Goal: Task Accomplishment & Management: Complete application form

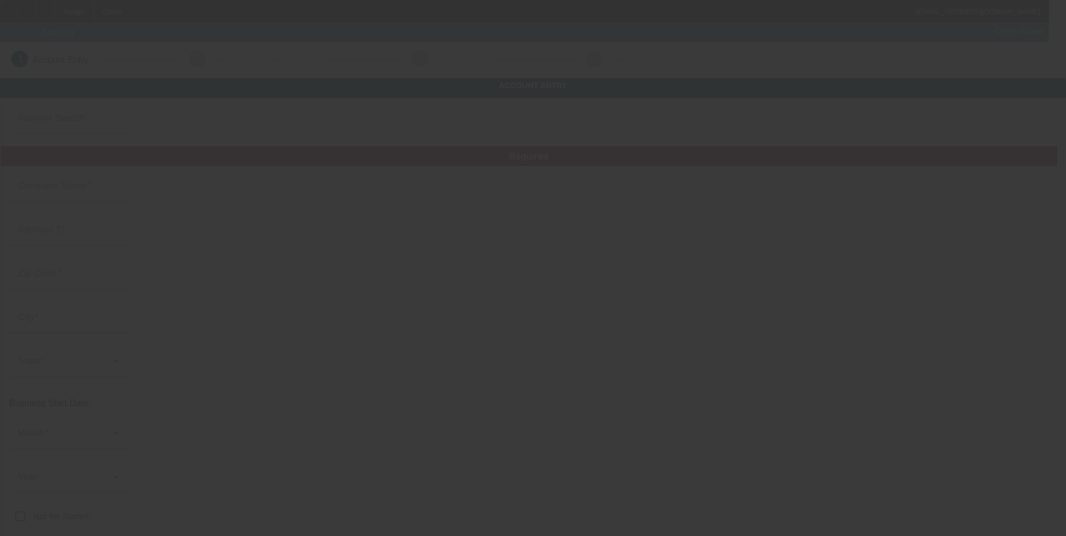
type input "[DATE]"
type input "[PERSON_NAME]'s Tree Svc Inc"
type input "[STREET_ADDRESS]"
type input "20769"
type input "[PERSON_NAME] [PERSON_NAME]"
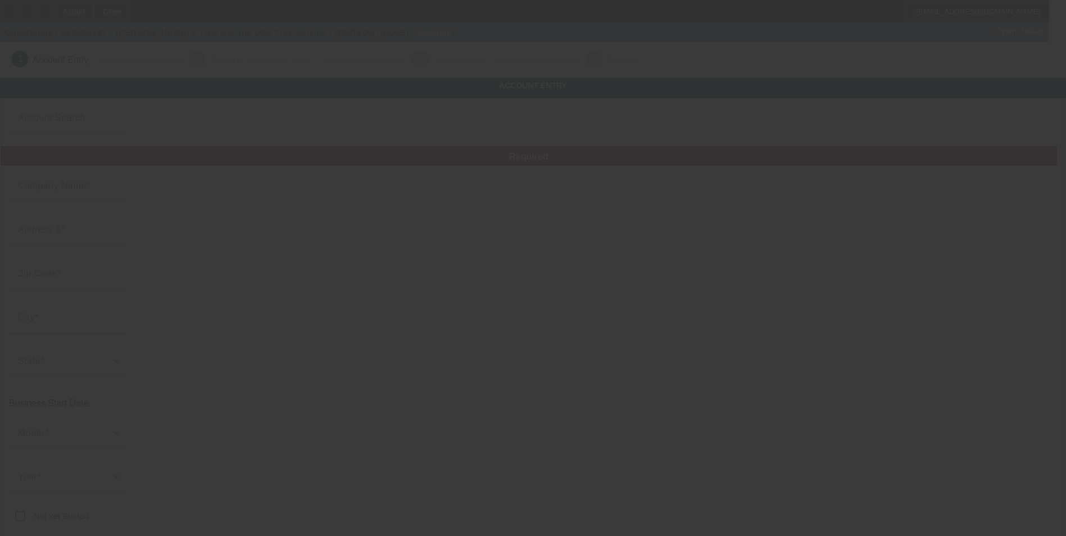
type input "[PHONE_NUMBER]"
type input "Tree service"
type input "[EMAIL_ADDRESS][PERSON_NAME][DOMAIN_NAME]"
type input "18-1809926"
type input "[URL][DOMAIN_NAME]"
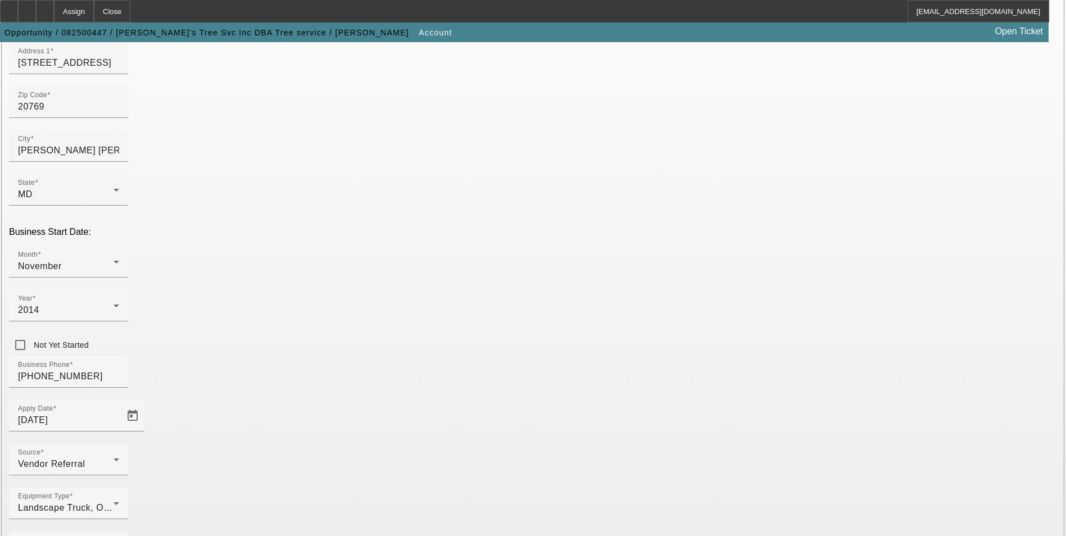
scroll to position [183, 0]
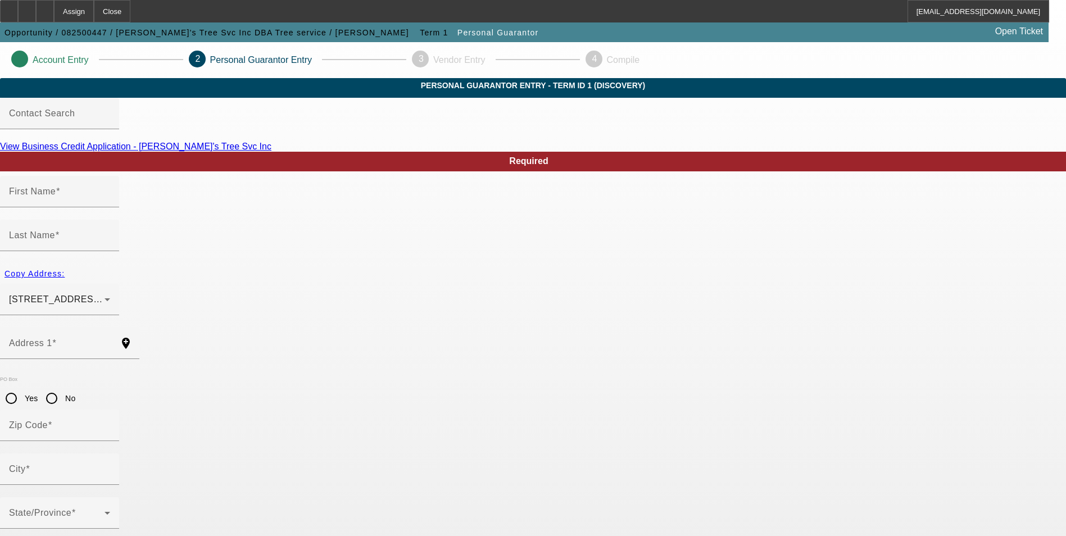
type input "[PERSON_NAME]"
type input "[STREET_ADDRESS]"
radio input "true"
type input "20769"
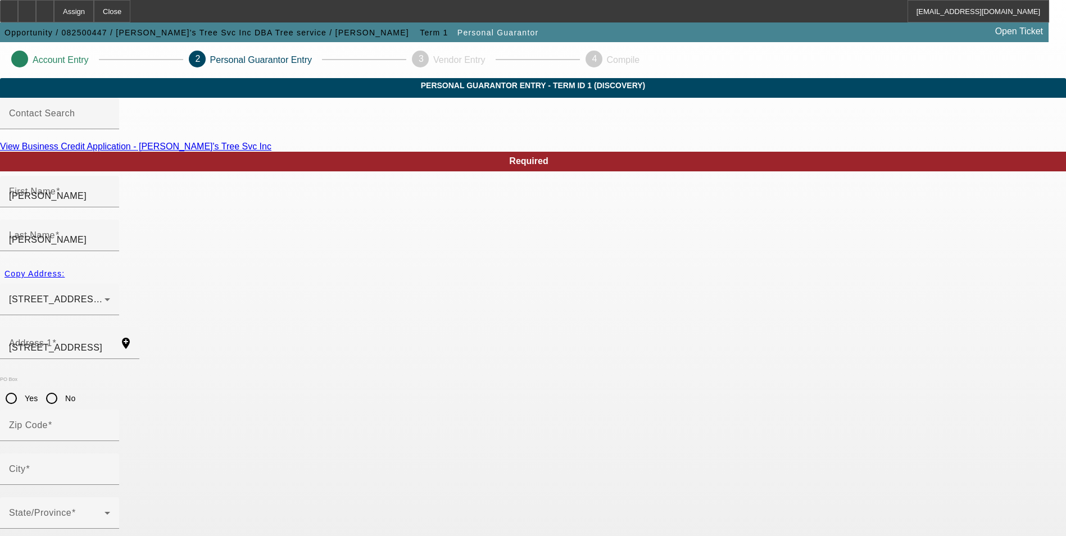
type input "[PERSON_NAME] [PERSON_NAME]"
type input "[PHONE_NUMBER]"
type input "100"
type input "218-65-5715"
type input "[EMAIL_ADDRESS][PERSON_NAME][DOMAIN_NAME]"
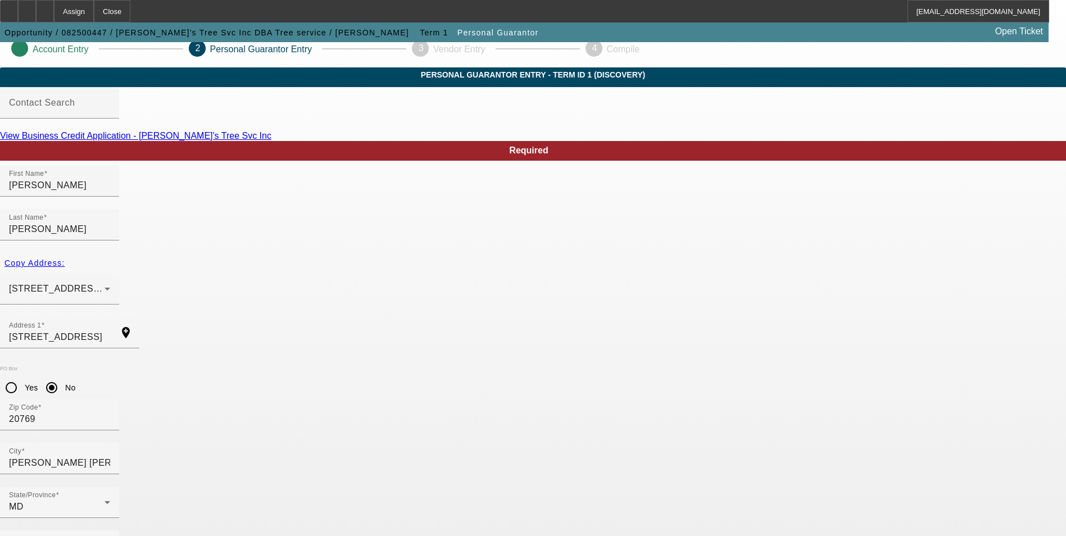
scroll to position [13, 0]
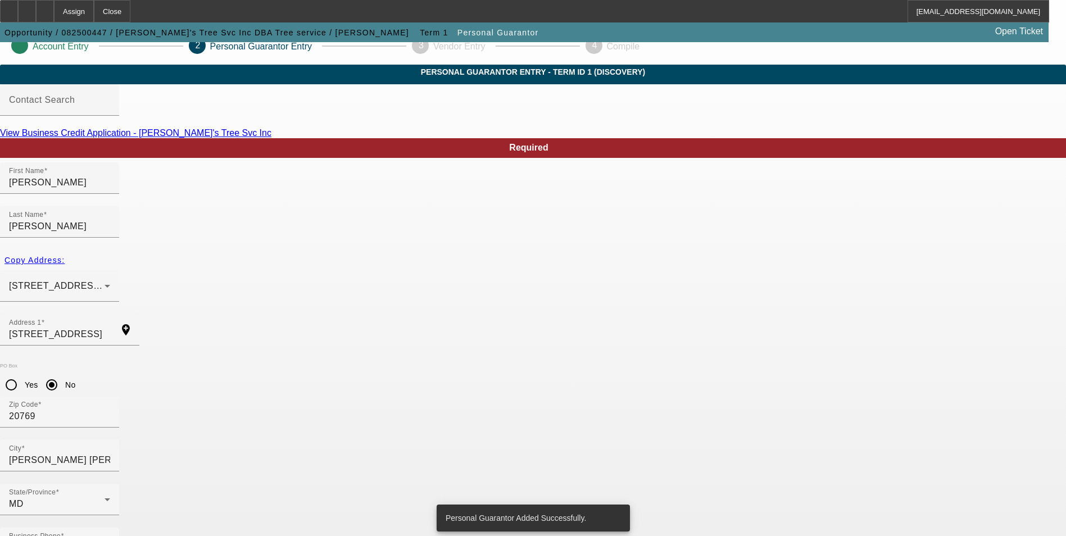
scroll to position [0, 0]
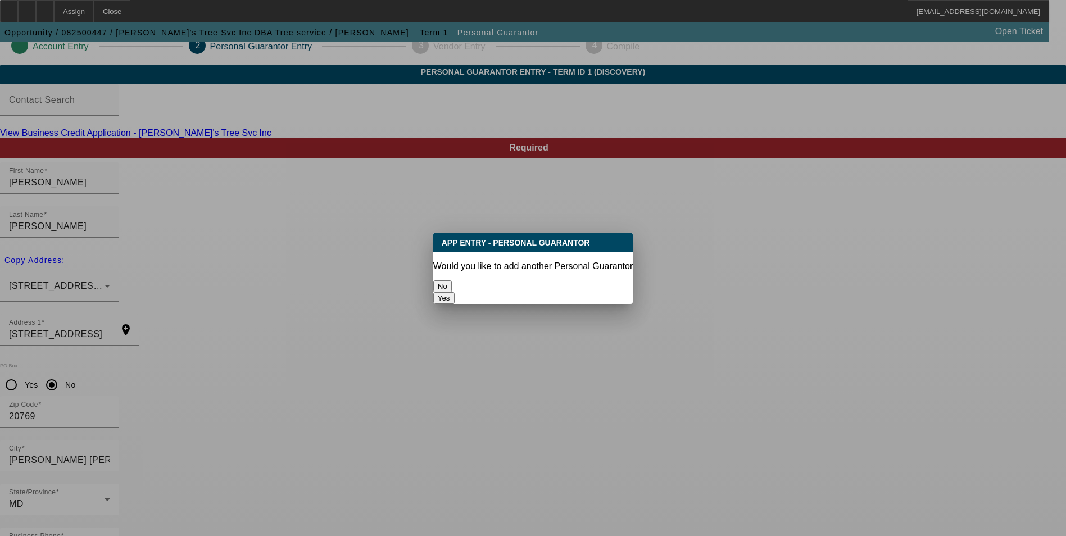
click at [452, 284] on button "No" at bounding box center [442, 286] width 19 height 12
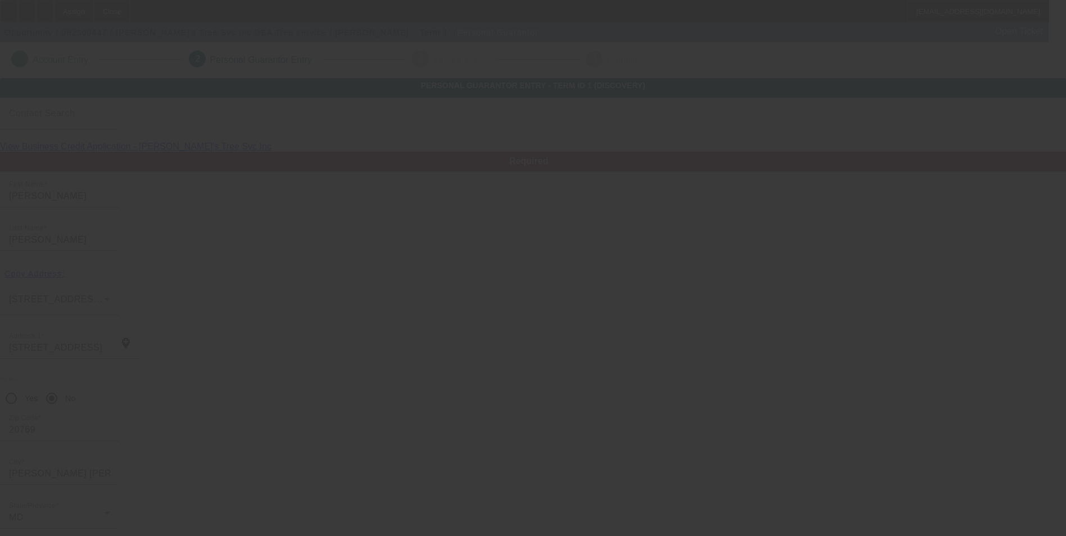
scroll to position [13, 0]
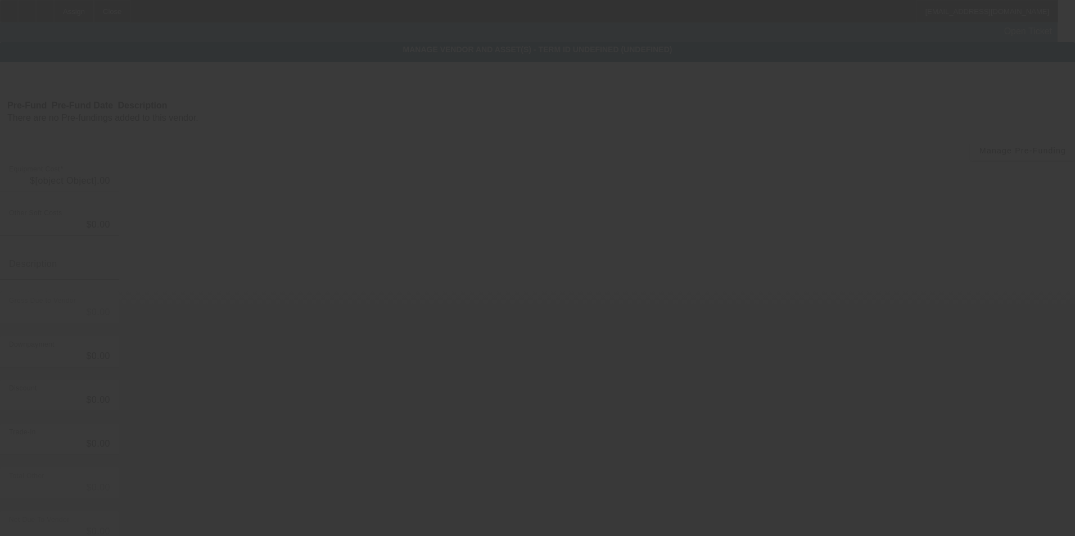
type input "$250,000.00"
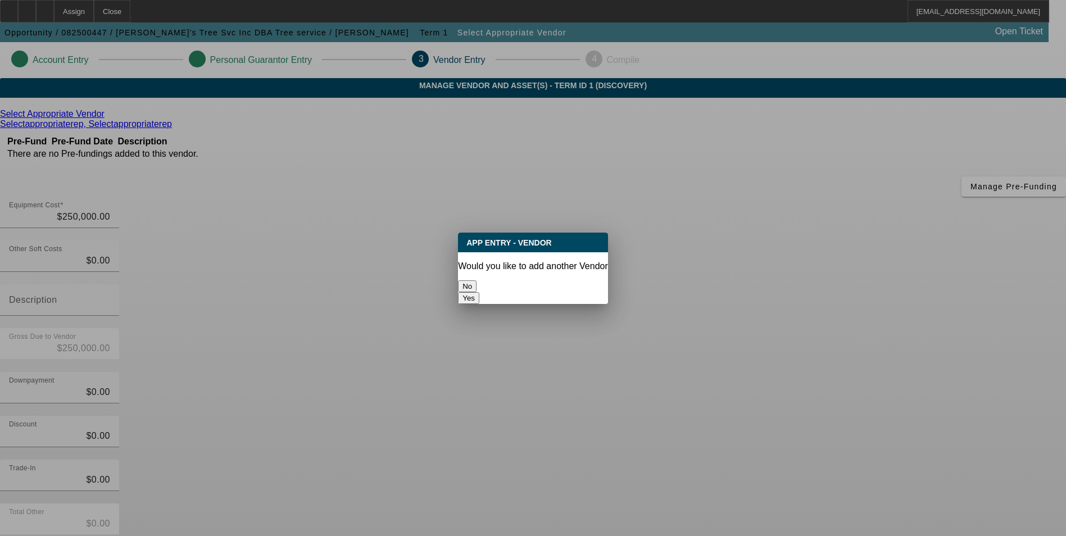
click at [477, 280] on button "No" at bounding box center [467, 286] width 19 height 12
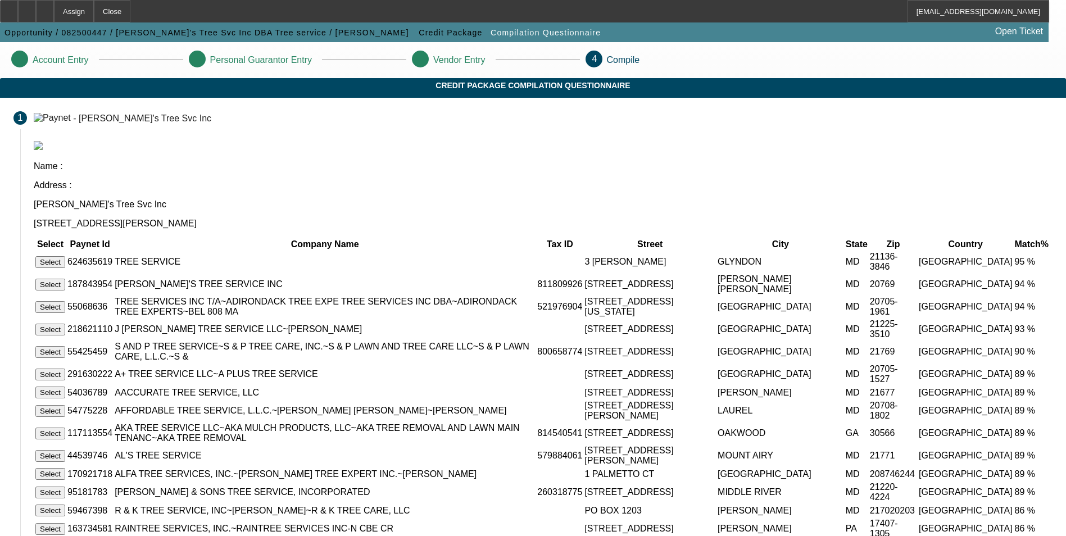
click at [65, 279] on button "Select" at bounding box center [50, 285] width 30 height 12
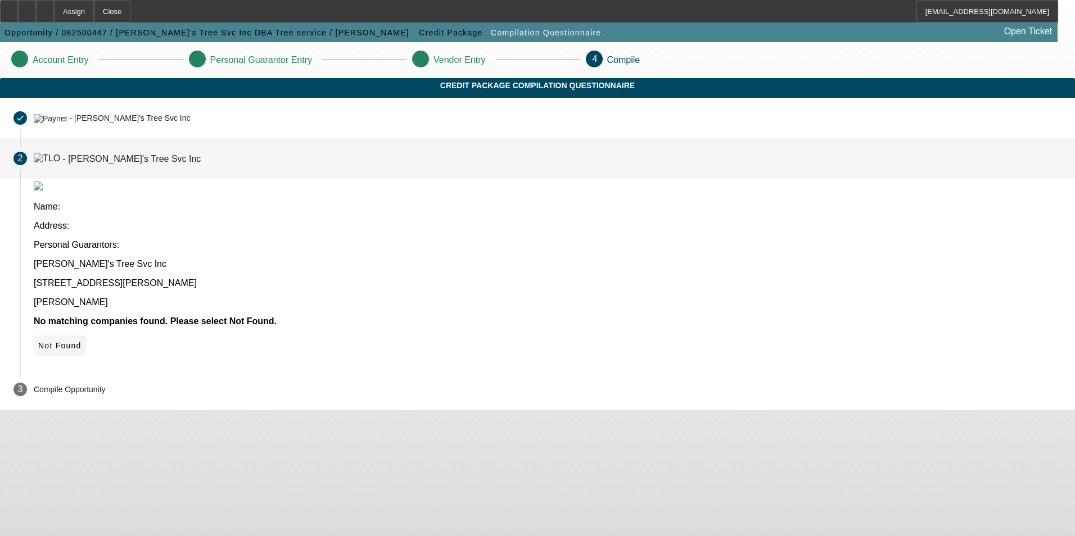
click at [81, 341] on span "Not Found" at bounding box center [59, 345] width 43 height 9
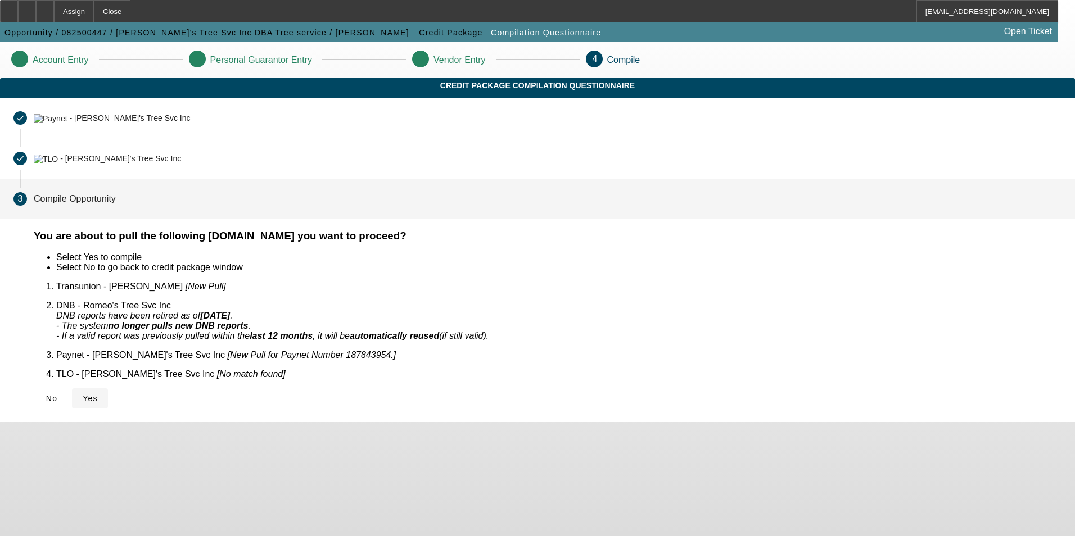
click at [83, 394] on icon at bounding box center [83, 398] width 0 height 9
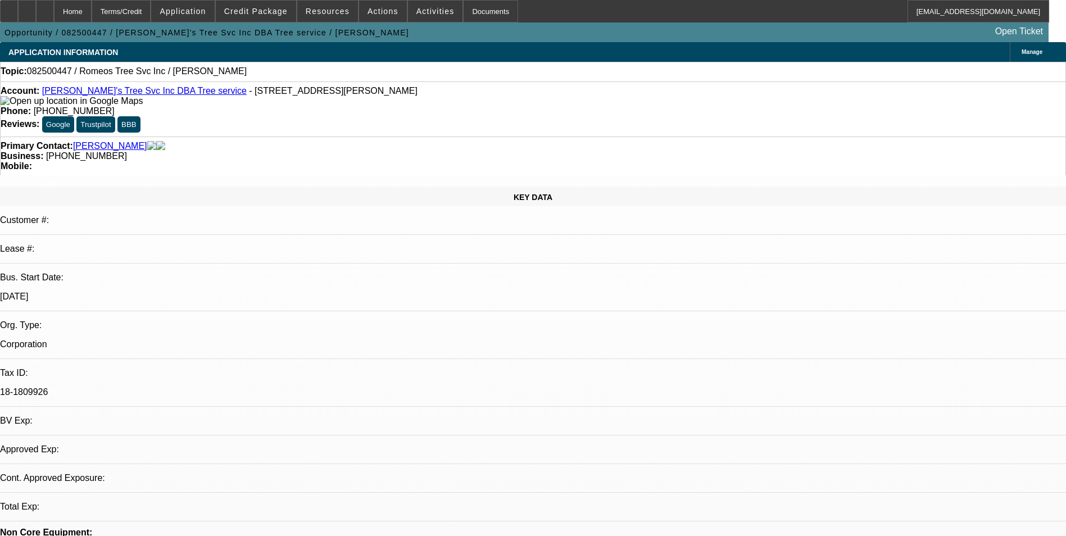
select select "0"
select select "2"
select select "0.1"
select select "1"
select select "2"
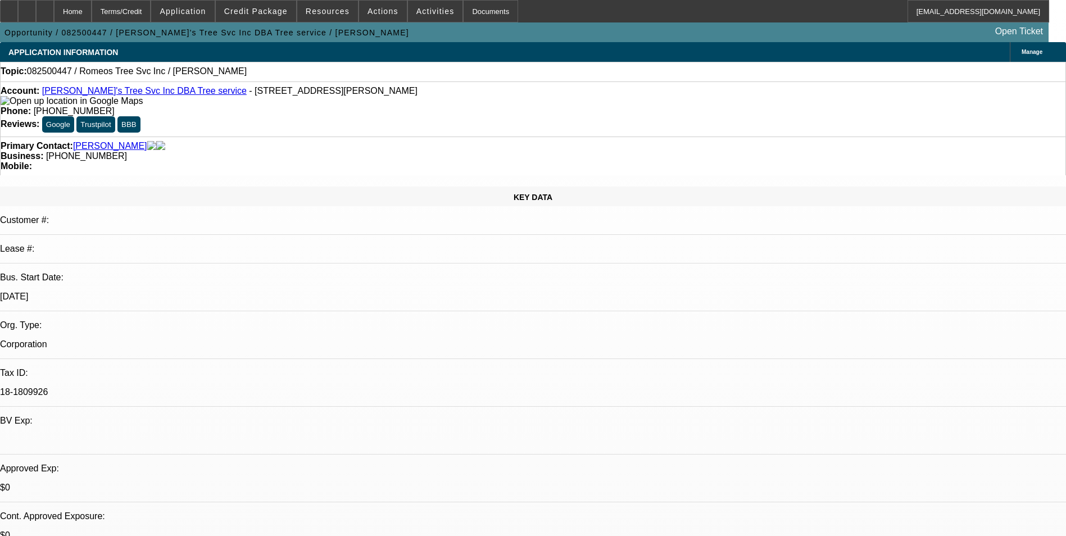
select select "4"
click at [54, 16] on div at bounding box center [45, 11] width 18 height 22
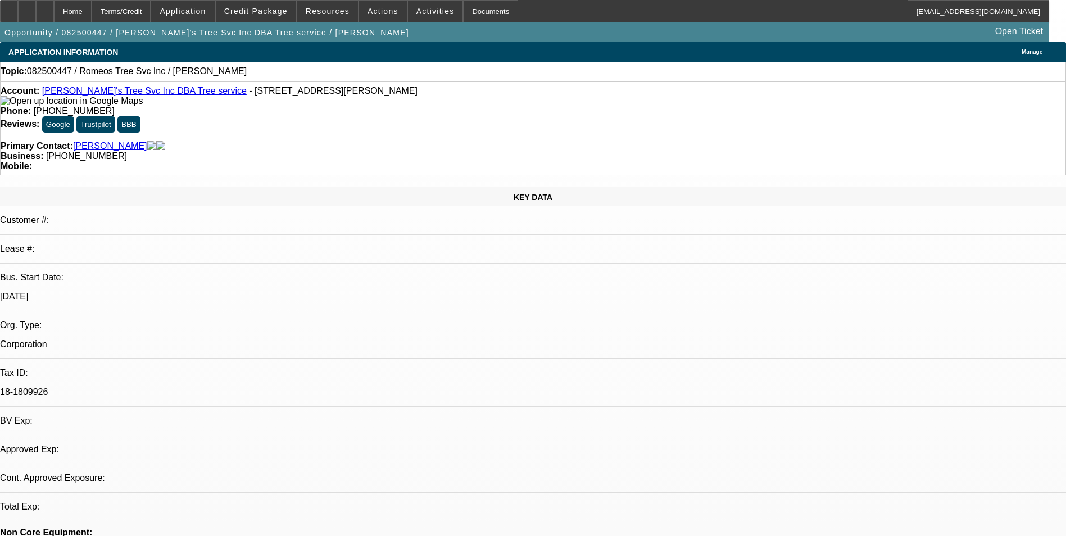
select select "0"
select select "2"
select select "0.1"
select select "4"
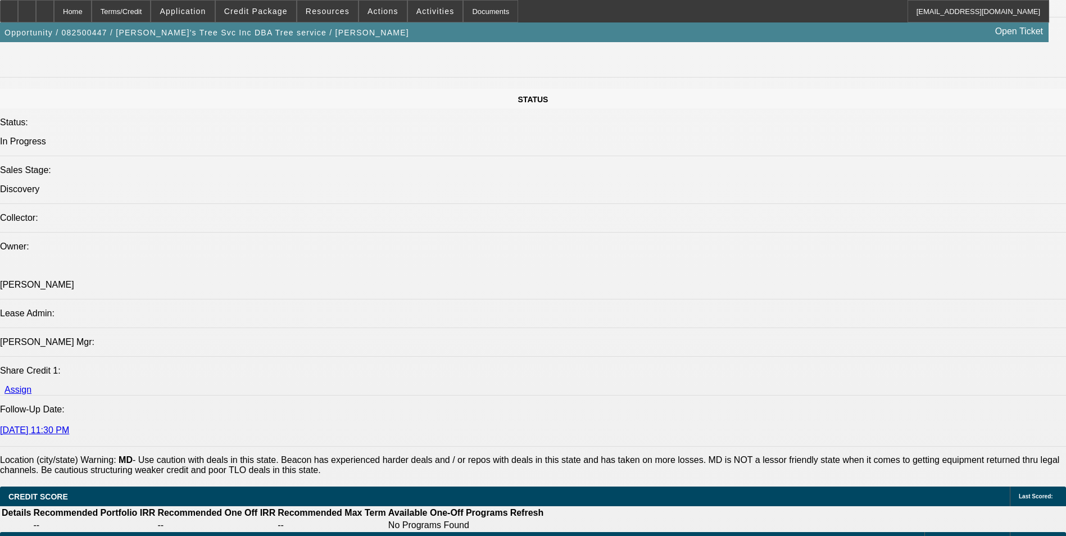
scroll to position [1349, 0]
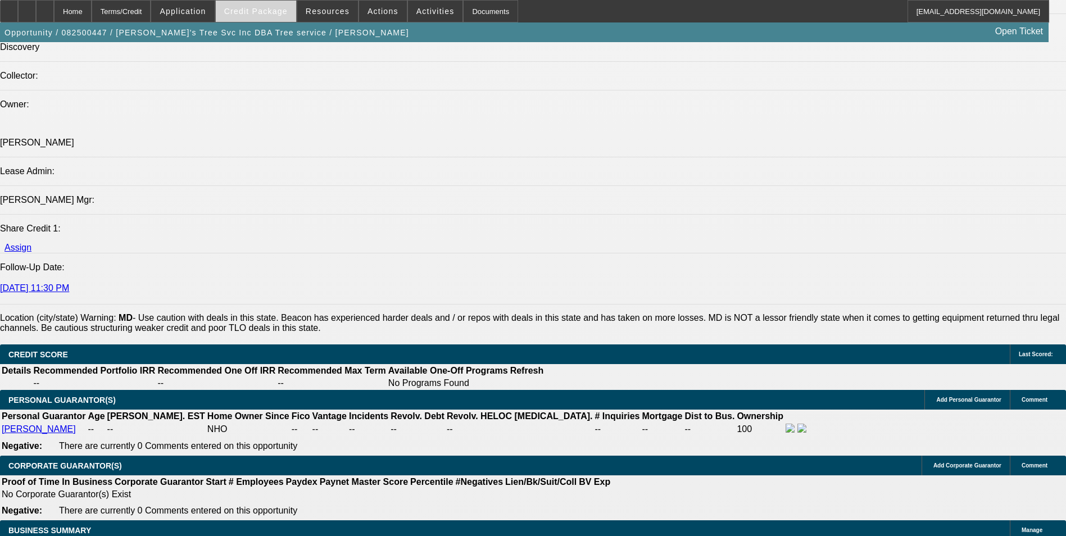
click at [292, 16] on span at bounding box center [256, 11] width 80 height 27
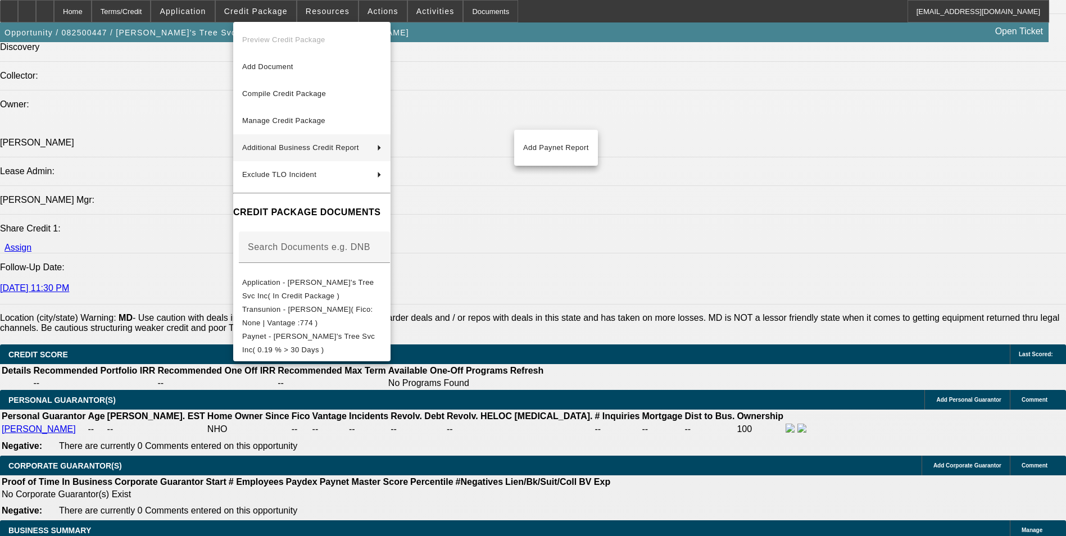
click at [621, 284] on div at bounding box center [533, 268] width 1066 height 536
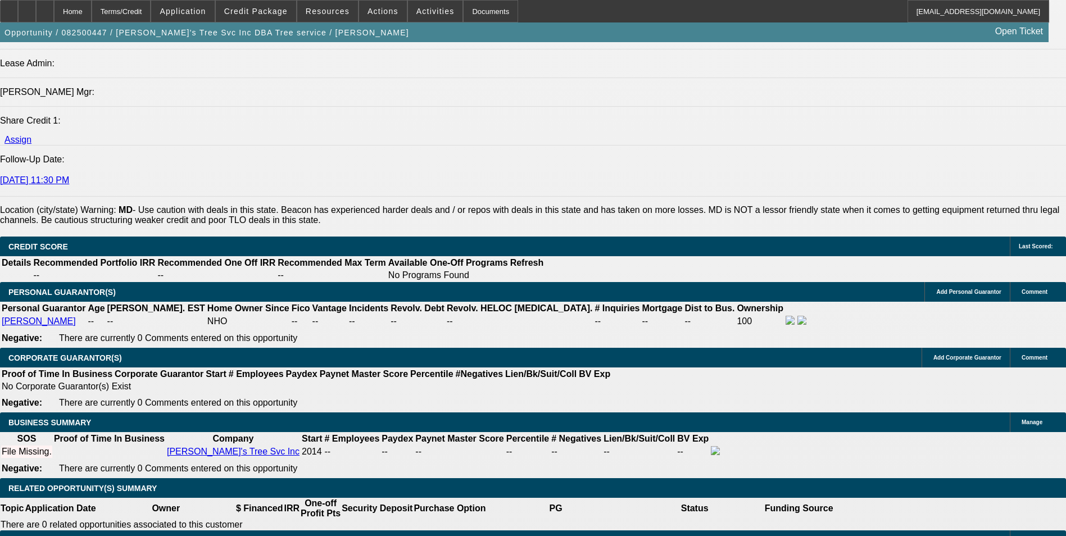
scroll to position [1461, 0]
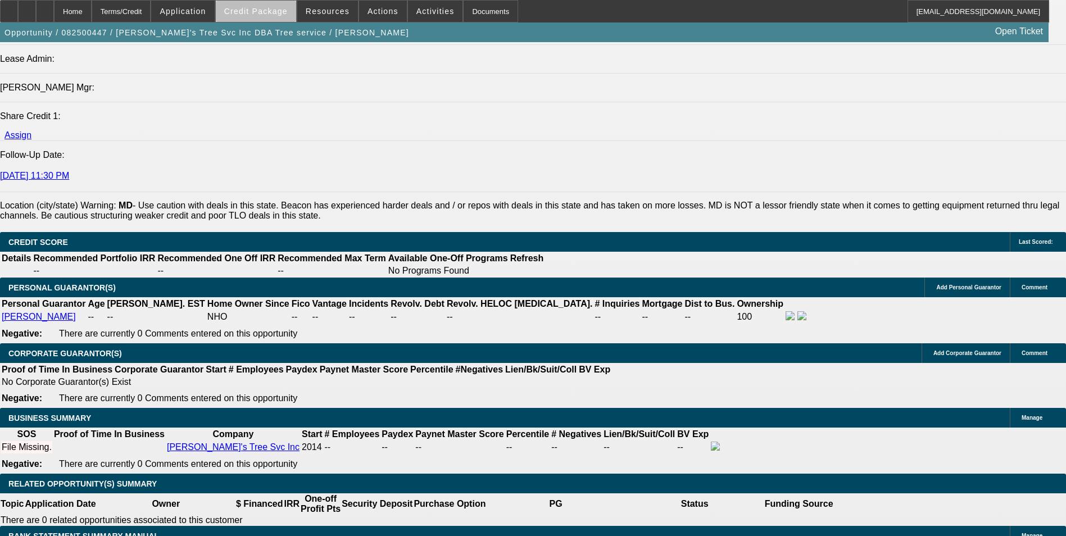
click at [286, 14] on span "Credit Package" at bounding box center [256, 11] width 64 height 9
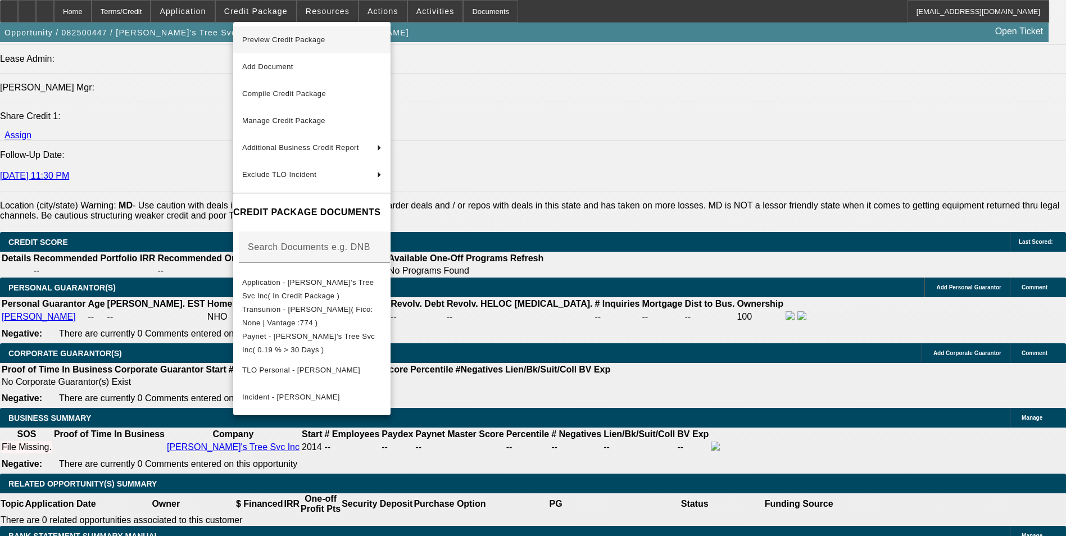
click at [294, 42] on span "Preview Credit Package" at bounding box center [283, 39] width 83 height 8
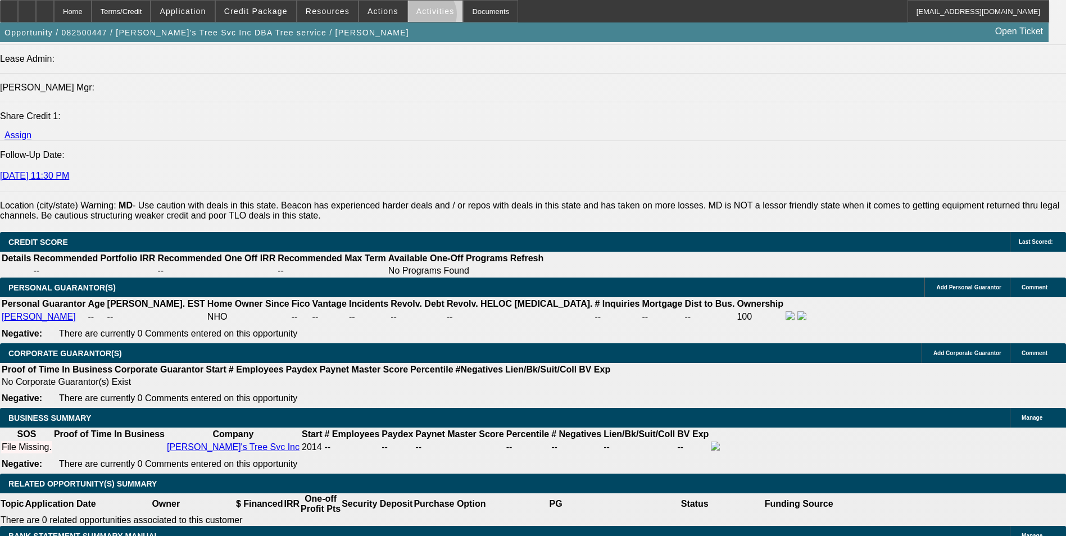
click at [416, 17] on span at bounding box center [435, 11] width 55 height 27
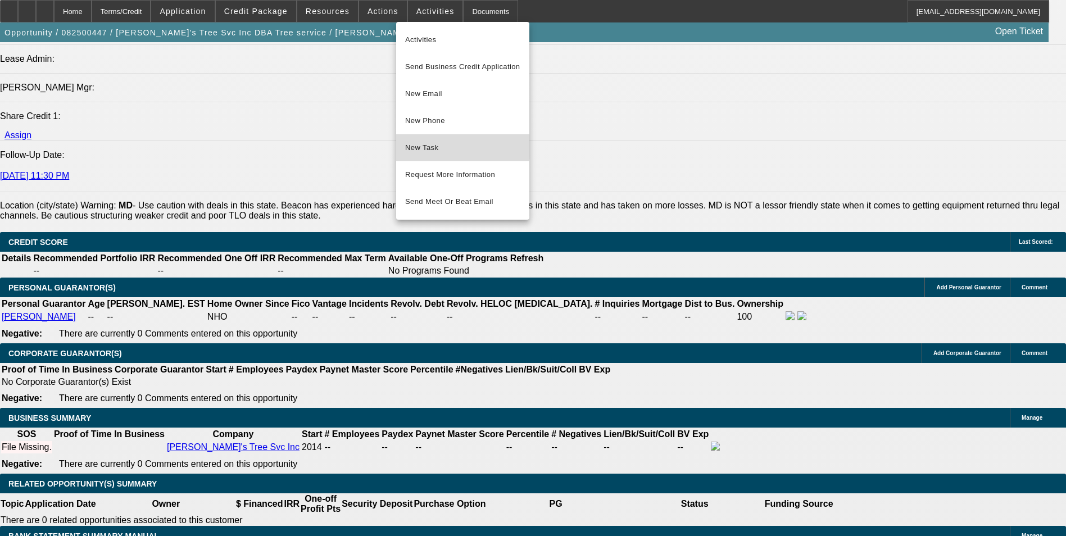
click at [423, 142] on span "New Task" at bounding box center [462, 147] width 115 height 13
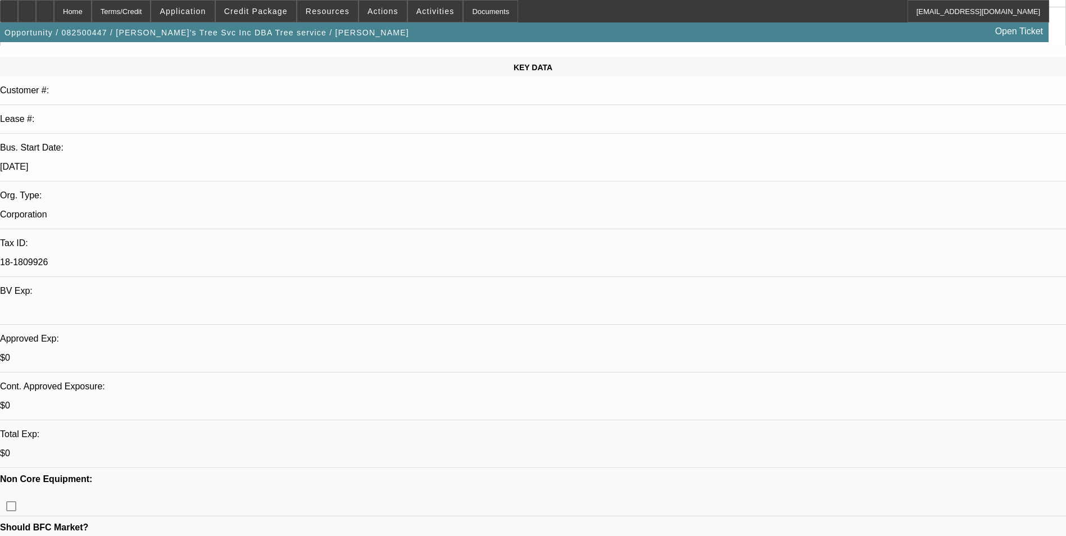
scroll to position [0, 0]
